Goal: Transaction & Acquisition: Obtain resource

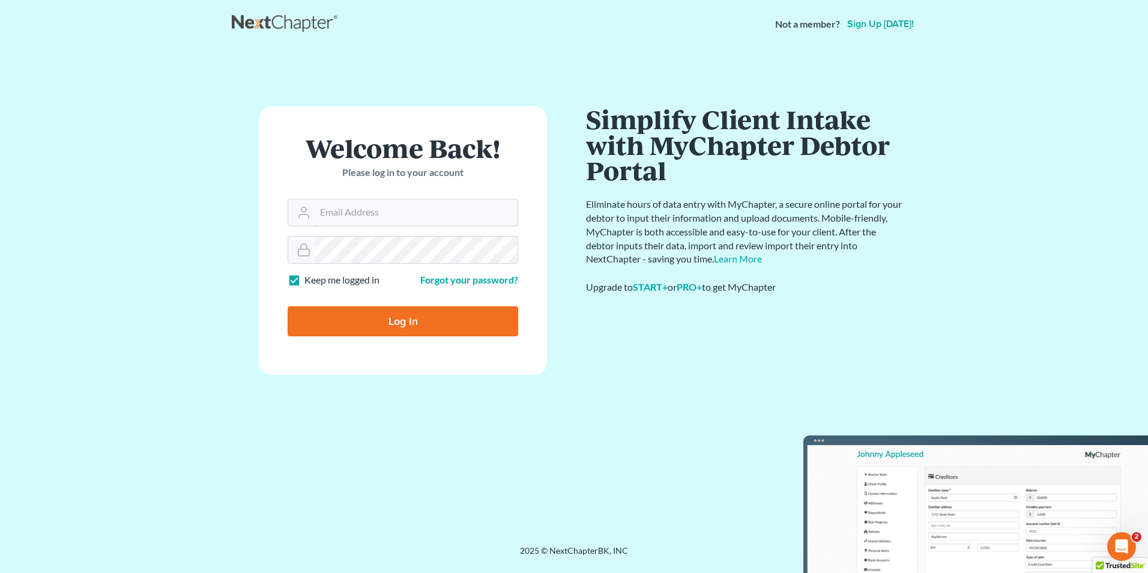
type input "[PERSON_NAME][EMAIL_ADDRESS][DOMAIN_NAME]"
click at [392, 323] on input "Log In" at bounding box center [403, 321] width 231 height 30
type input "Thinking..."
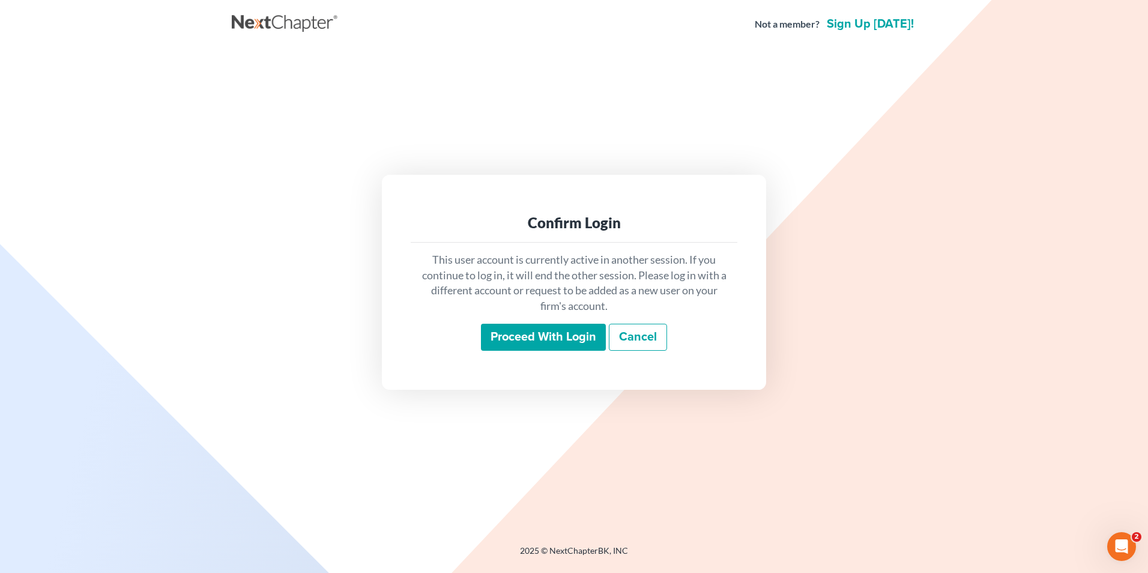
click at [494, 336] on input "Proceed with login" at bounding box center [543, 338] width 125 height 28
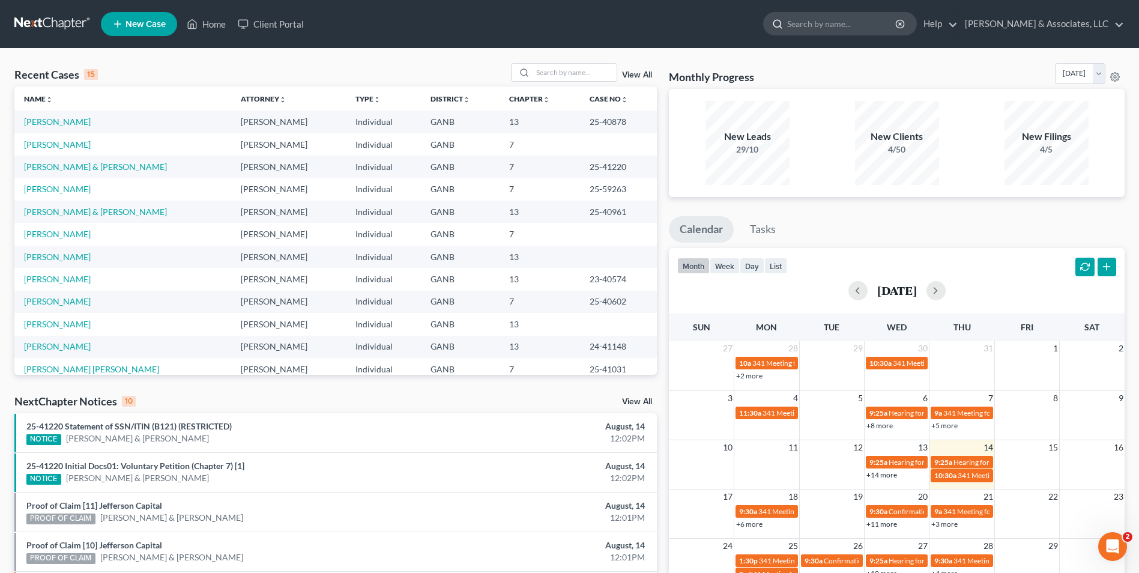
click at [827, 19] on input "search" at bounding box center [842, 24] width 110 height 22
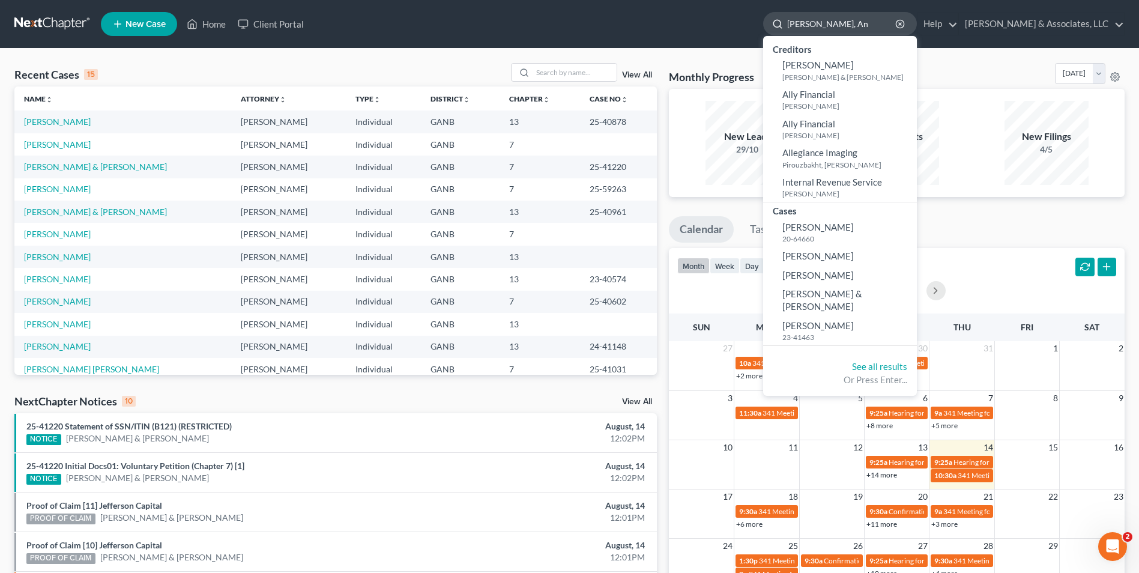
type input "Allen, Ang"
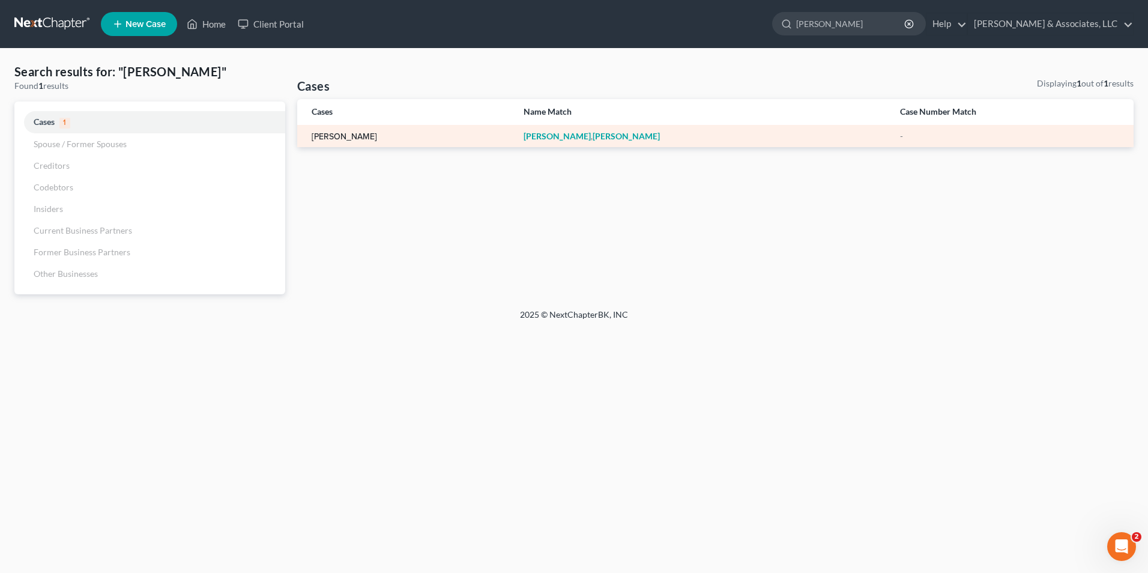
click at [350, 136] on link "Allen, Angelina" at bounding box center [344, 137] width 65 height 8
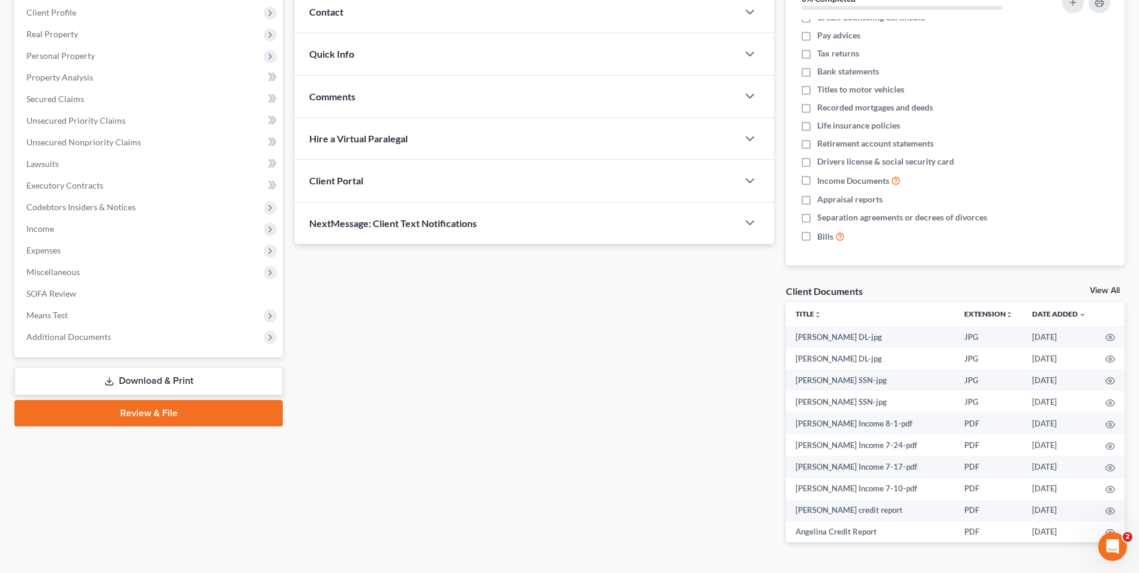
scroll to position [180, 0]
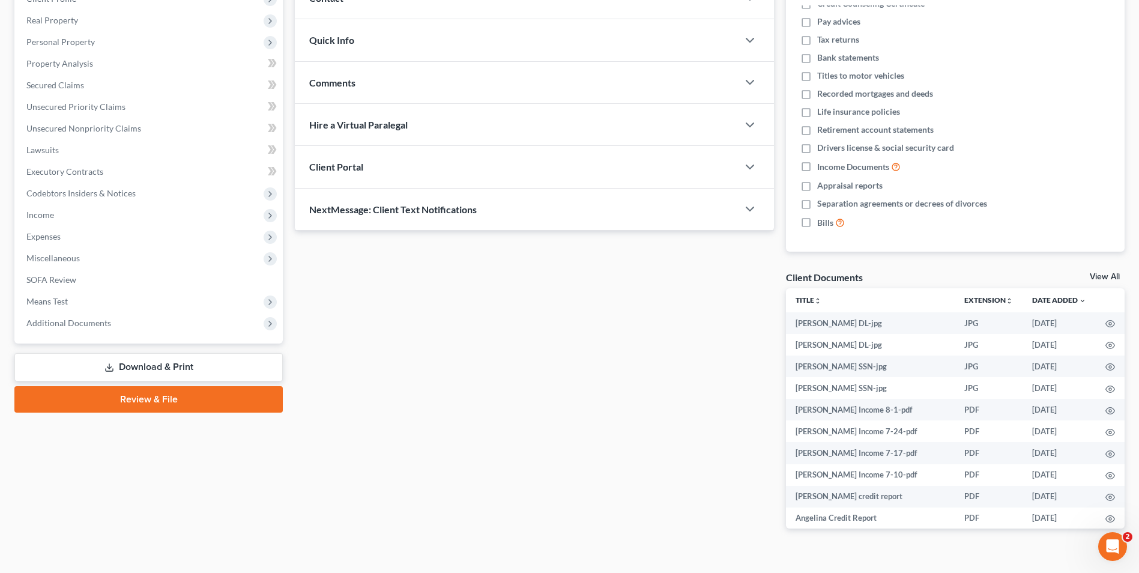
click at [1108, 274] on link "View All" at bounding box center [1105, 277] width 30 height 8
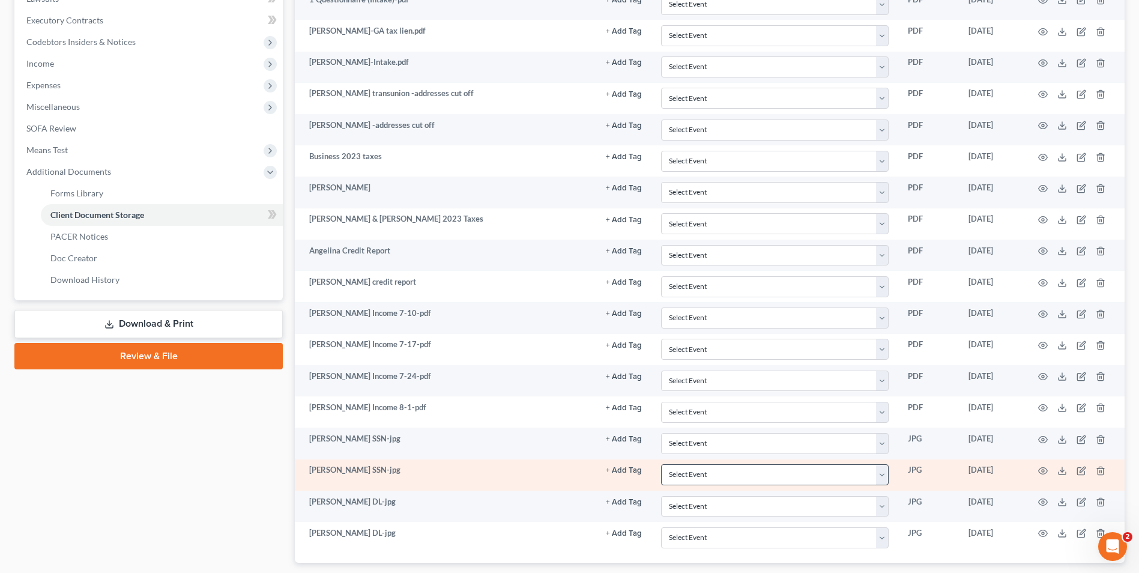
scroll to position [360, 0]
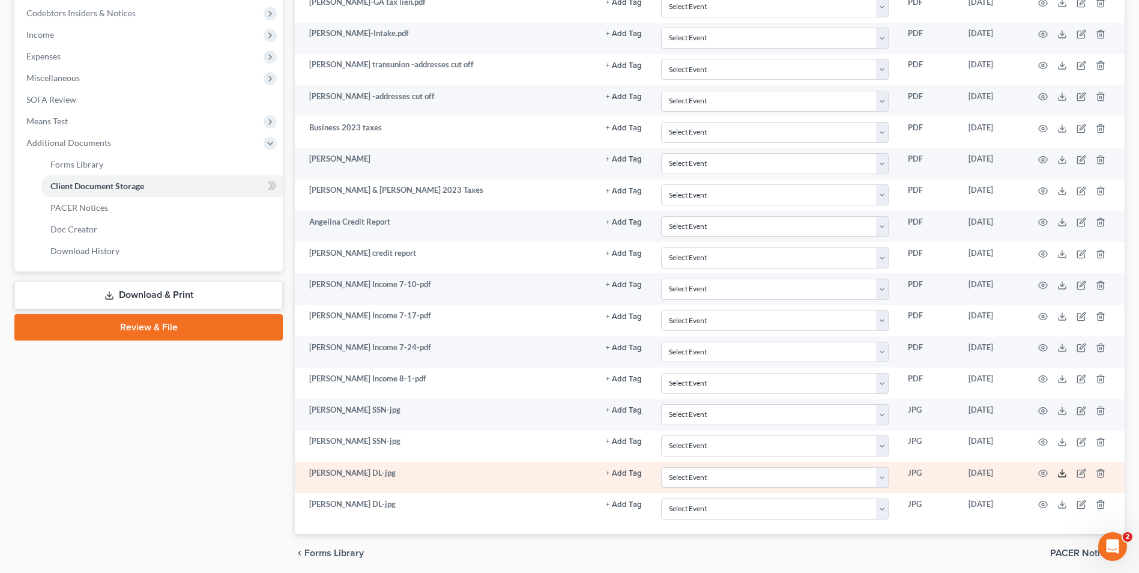
click at [1061, 474] on icon at bounding box center [1063, 473] width 10 height 10
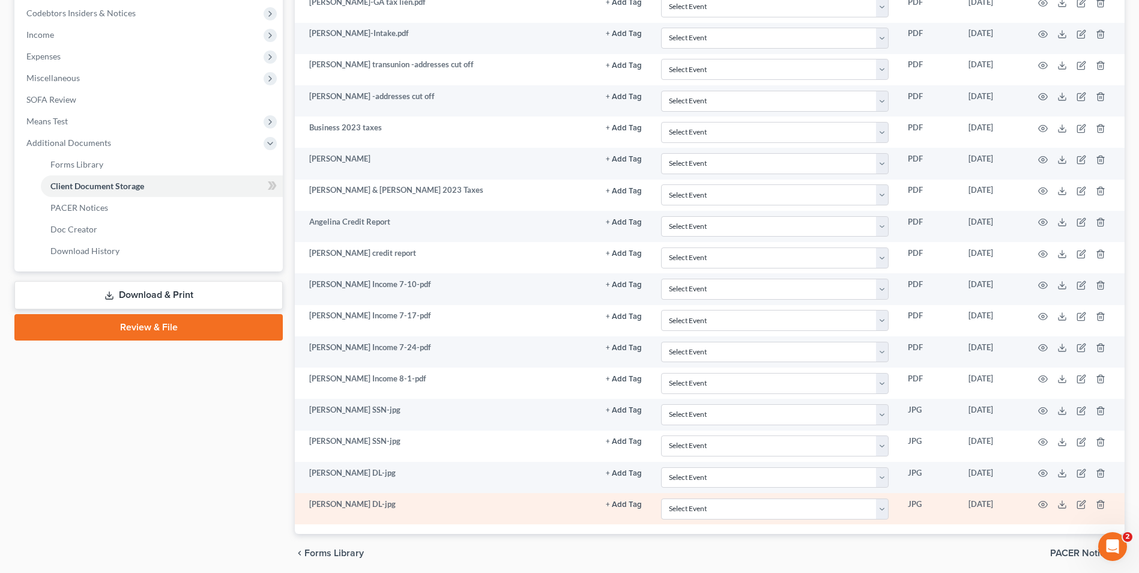
click at [1062, 499] on td at bounding box center [1074, 508] width 101 height 31
click at [1059, 504] on icon at bounding box center [1063, 505] width 10 height 10
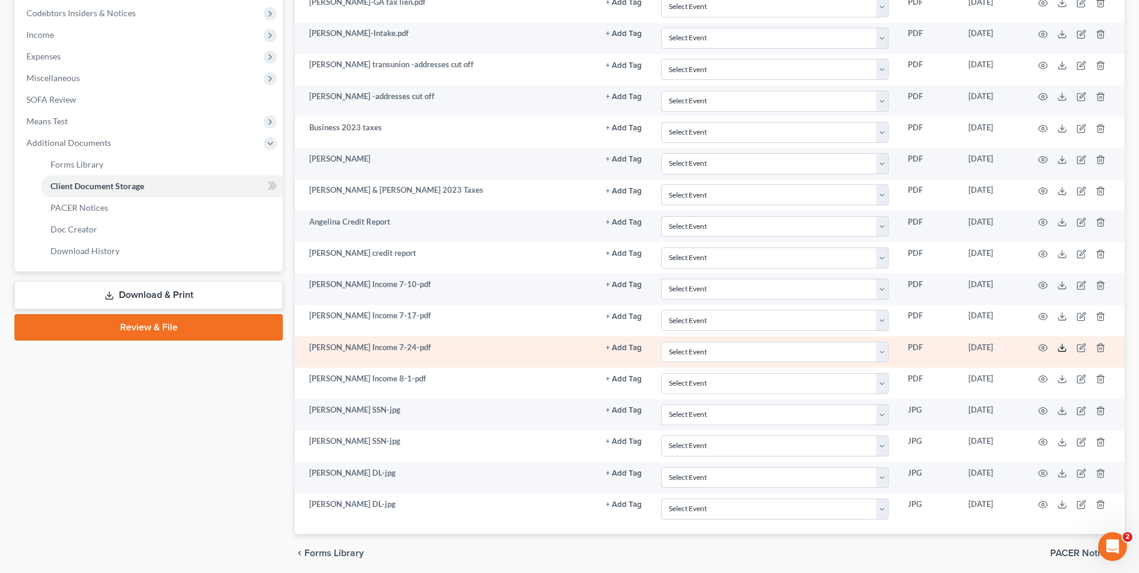
click at [1063, 345] on icon at bounding box center [1063, 348] width 10 height 10
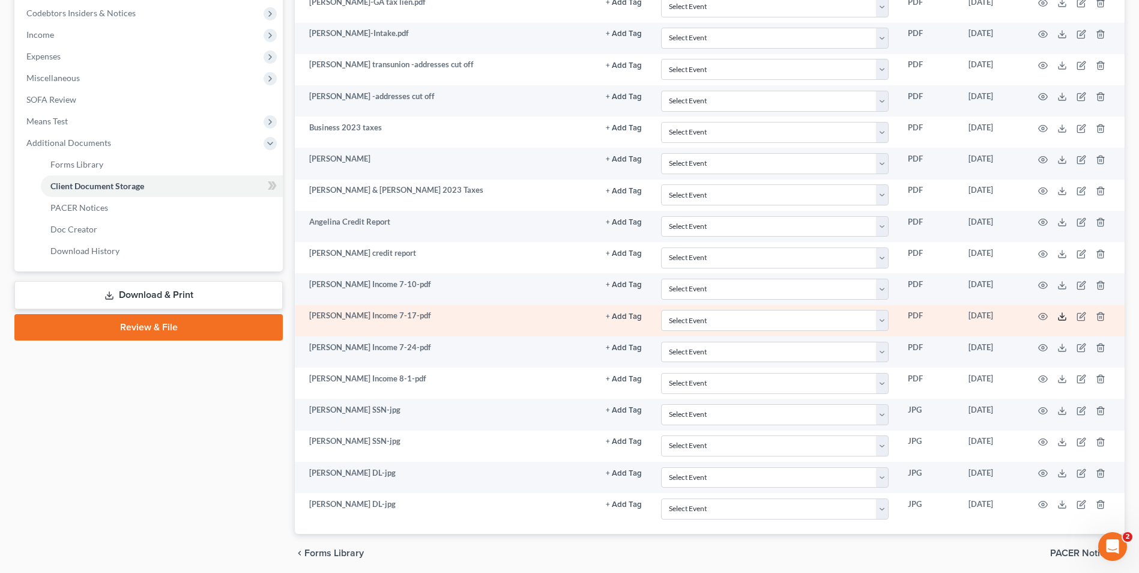
click at [1065, 318] on icon at bounding box center [1063, 317] width 10 height 10
